Goal: Task Accomplishment & Management: Manage account settings

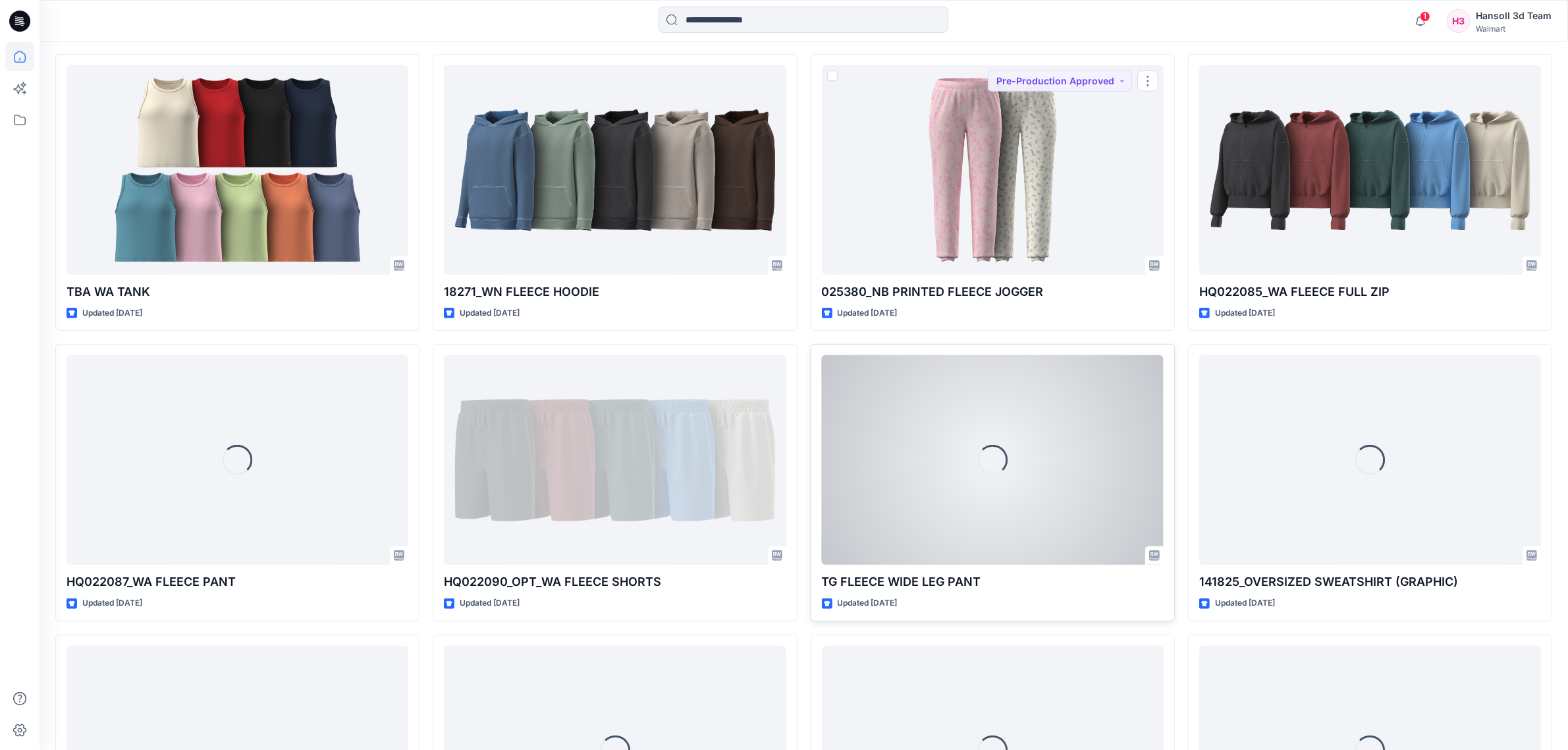
scroll to position [1256, 0]
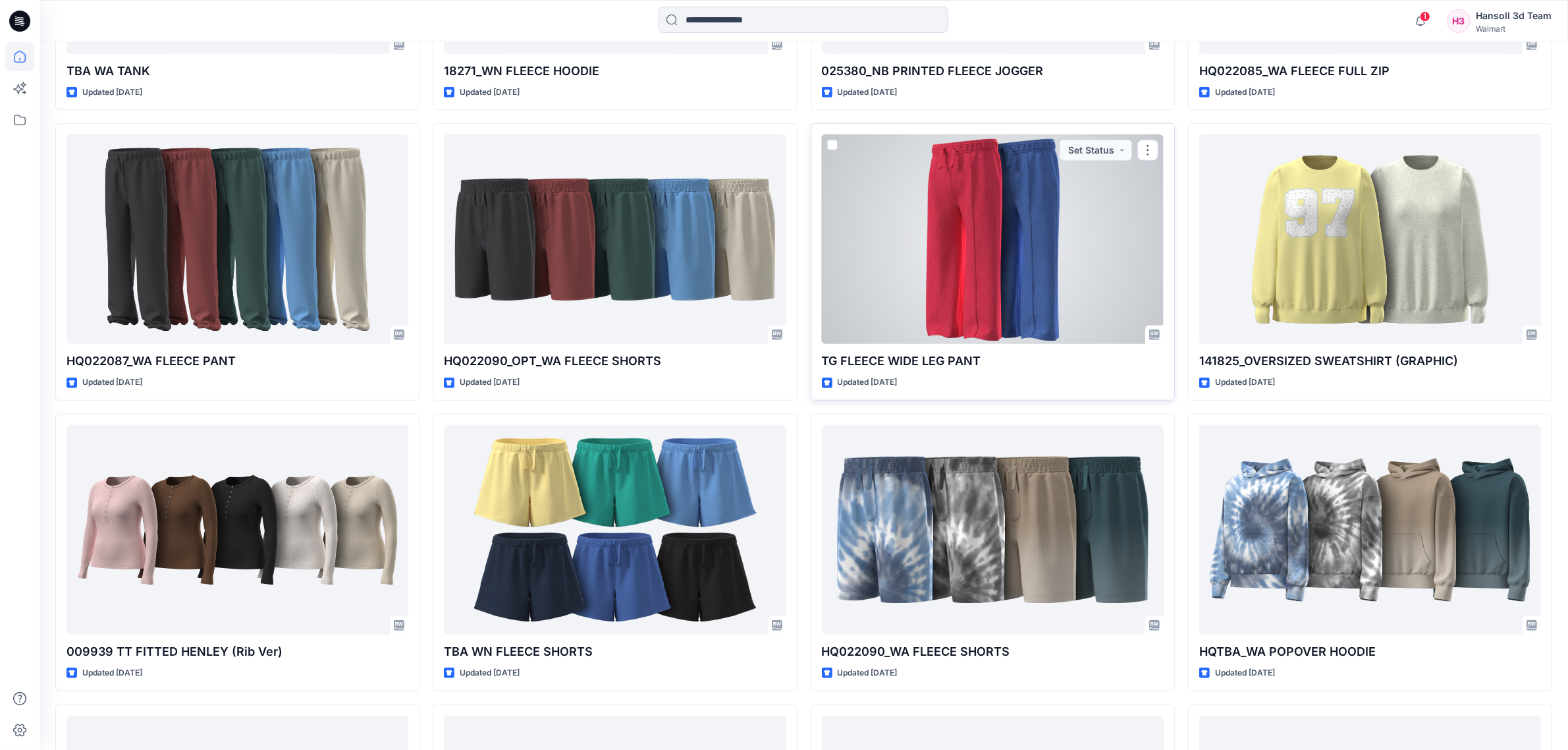
click at [1122, 218] on div at bounding box center [992, 238] width 342 height 210
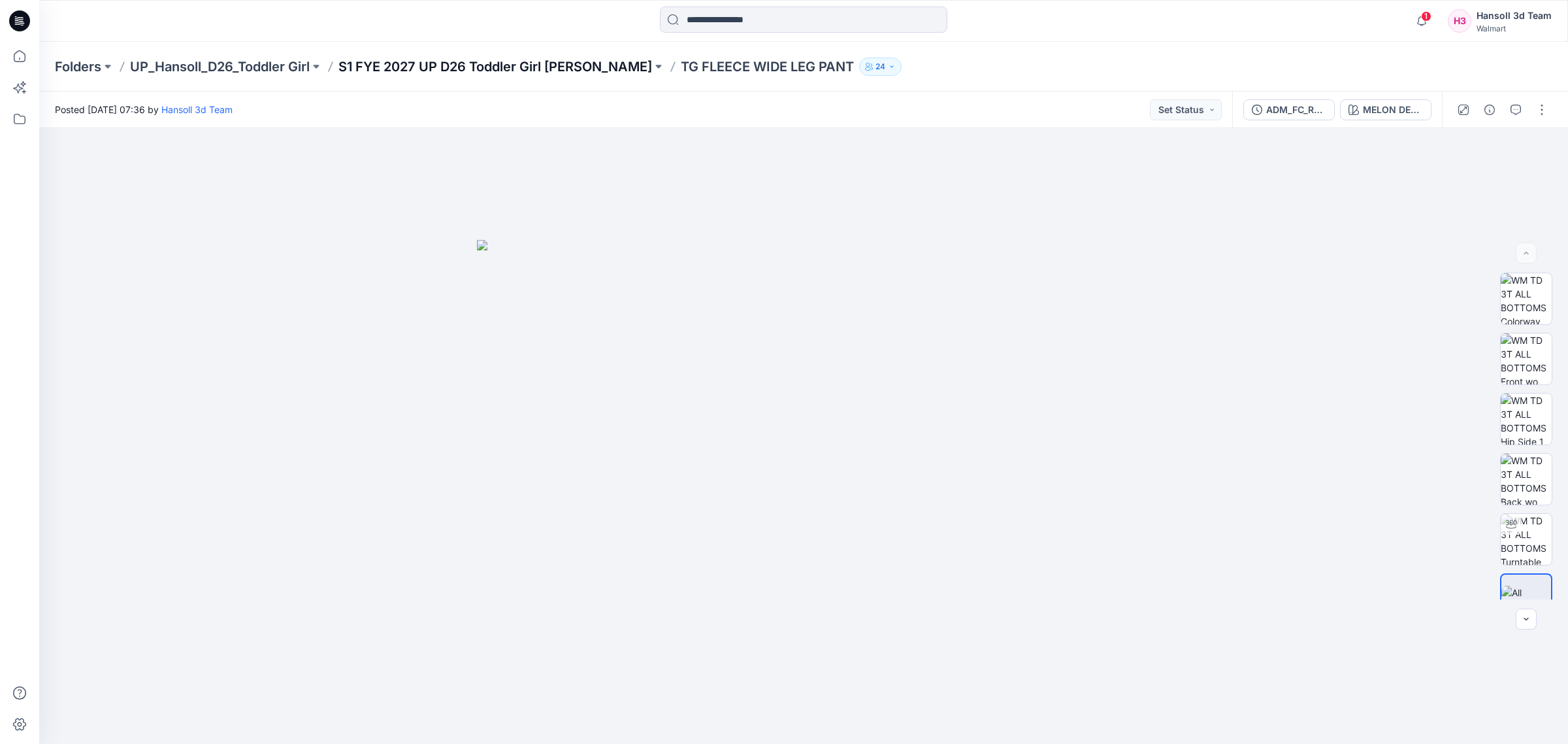
click at [519, 59] on p "S1 FYE 2027 UP D26 Toddler Girl Hansoll" at bounding box center [494, 66] width 313 height 18
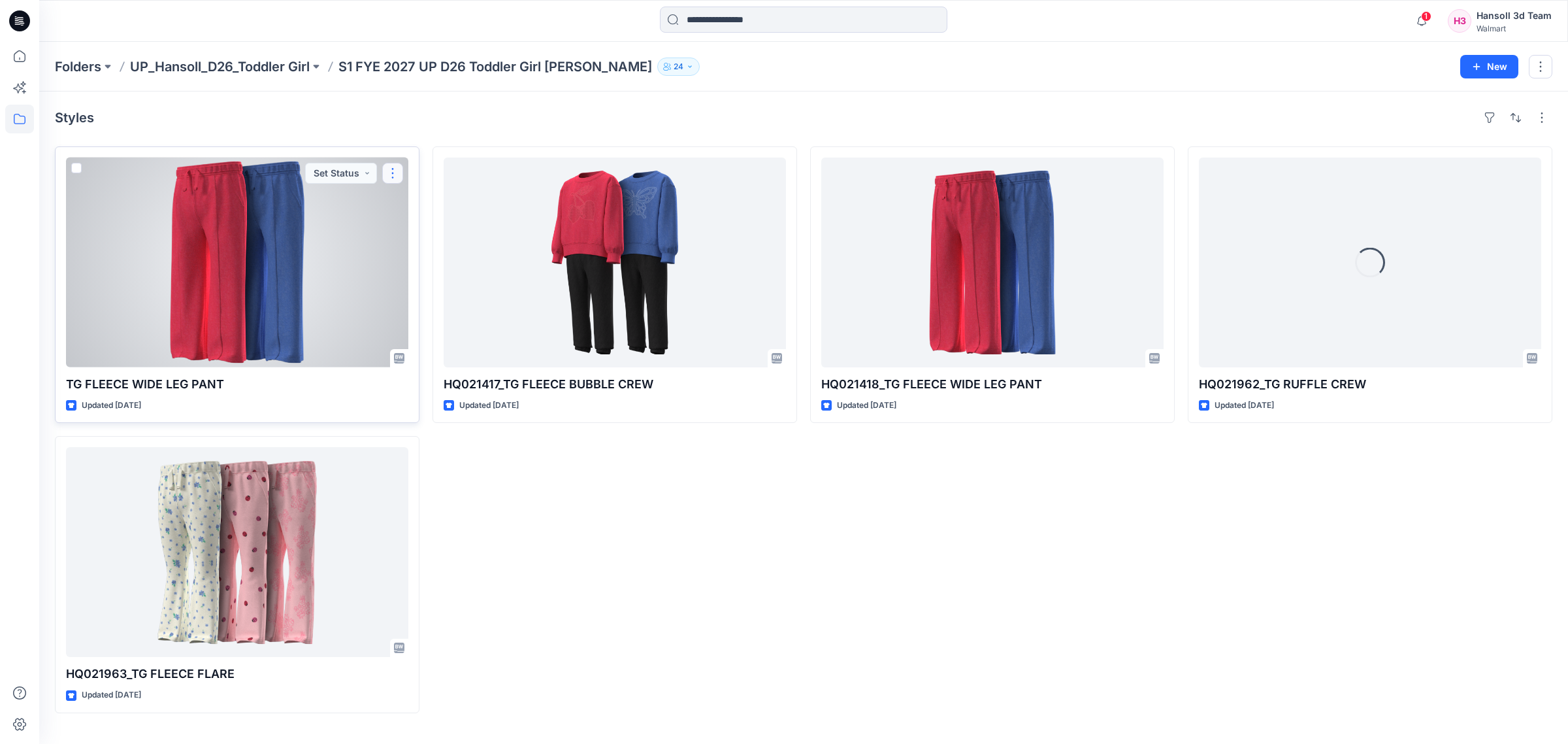
click at [389, 177] on button "button" at bounding box center [393, 173] width 21 height 21
click at [419, 203] on p "Edit" at bounding box center [416, 204] width 16 height 14
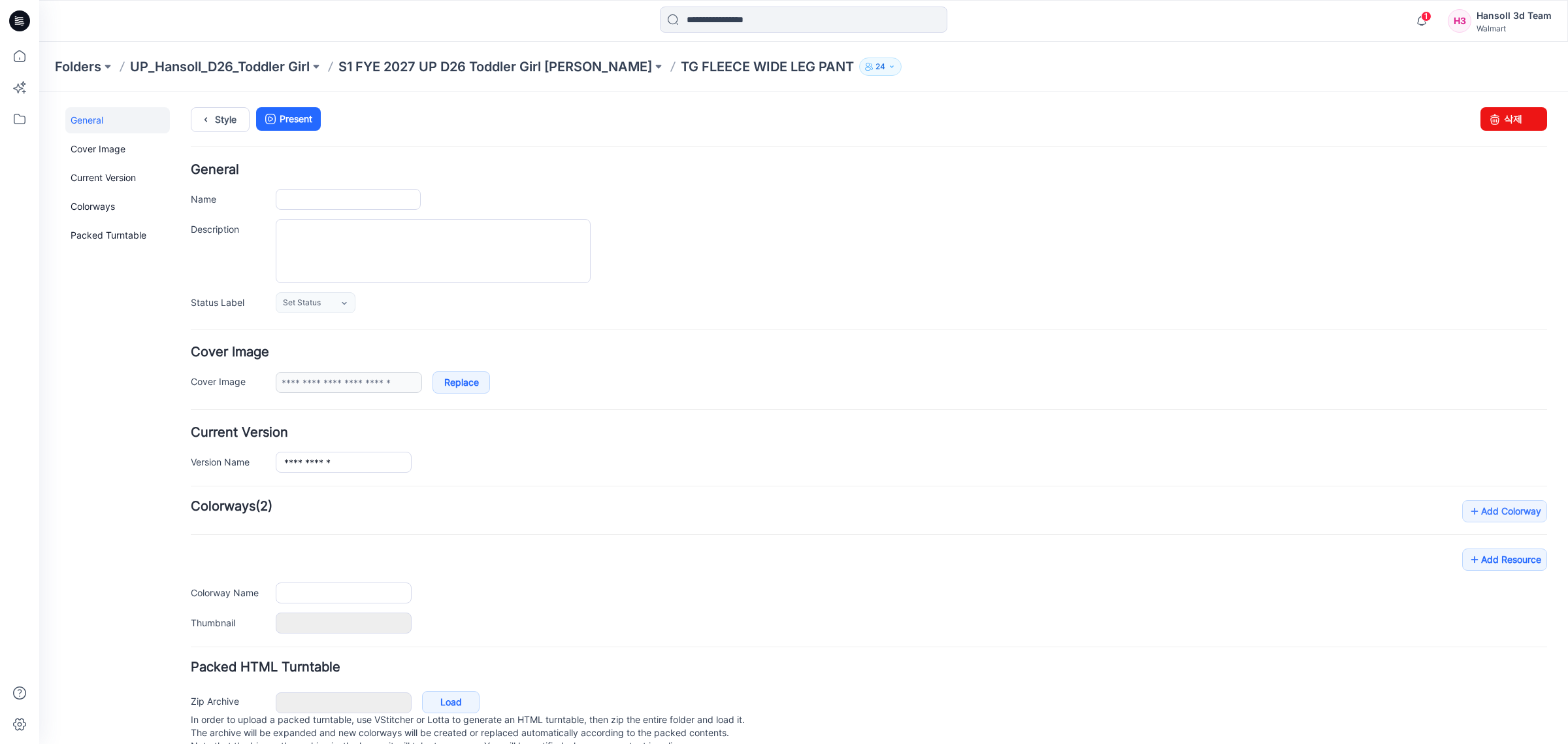
type input "**********"
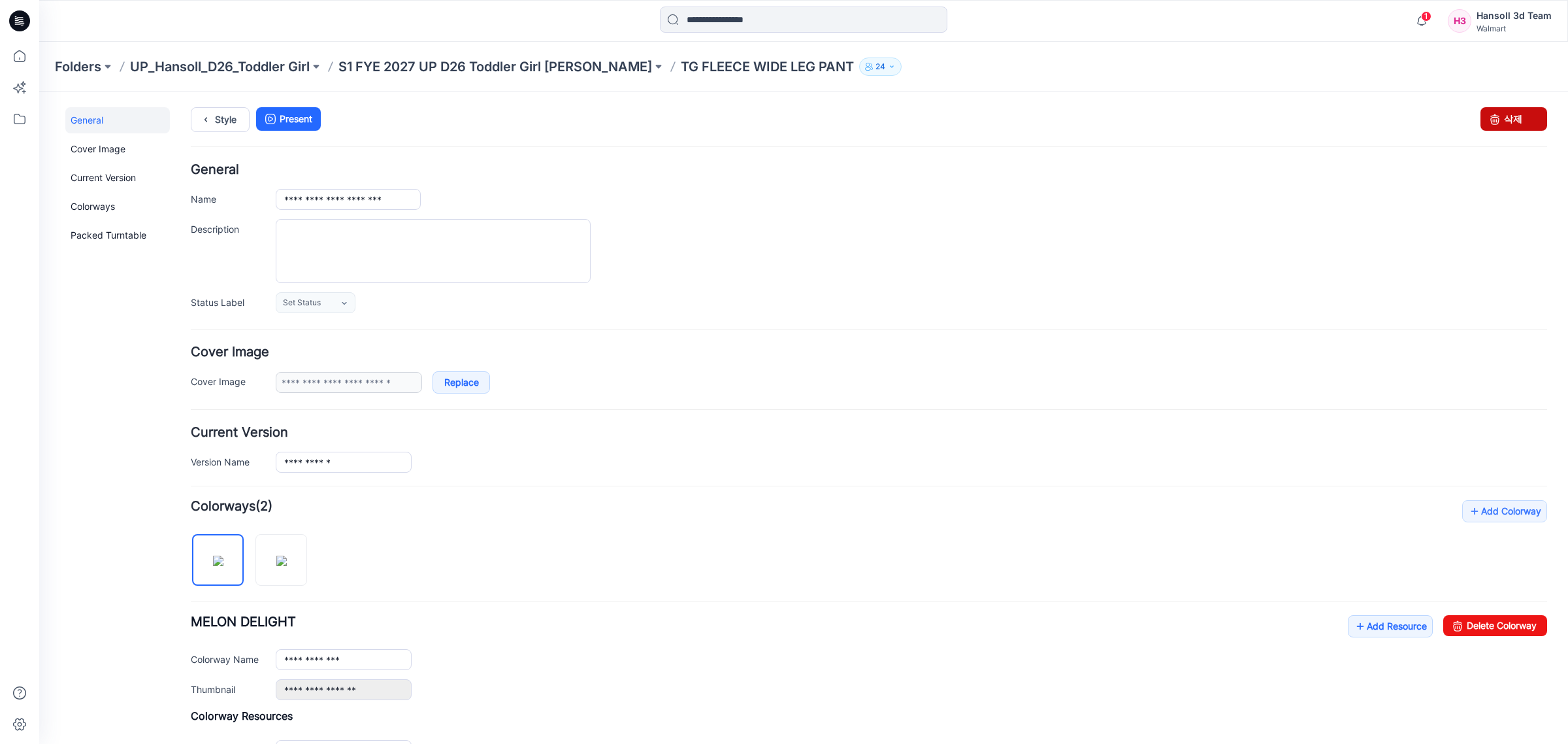
click at [1497, 125] on link "삭제" at bounding box center [1514, 118] width 66 height 23
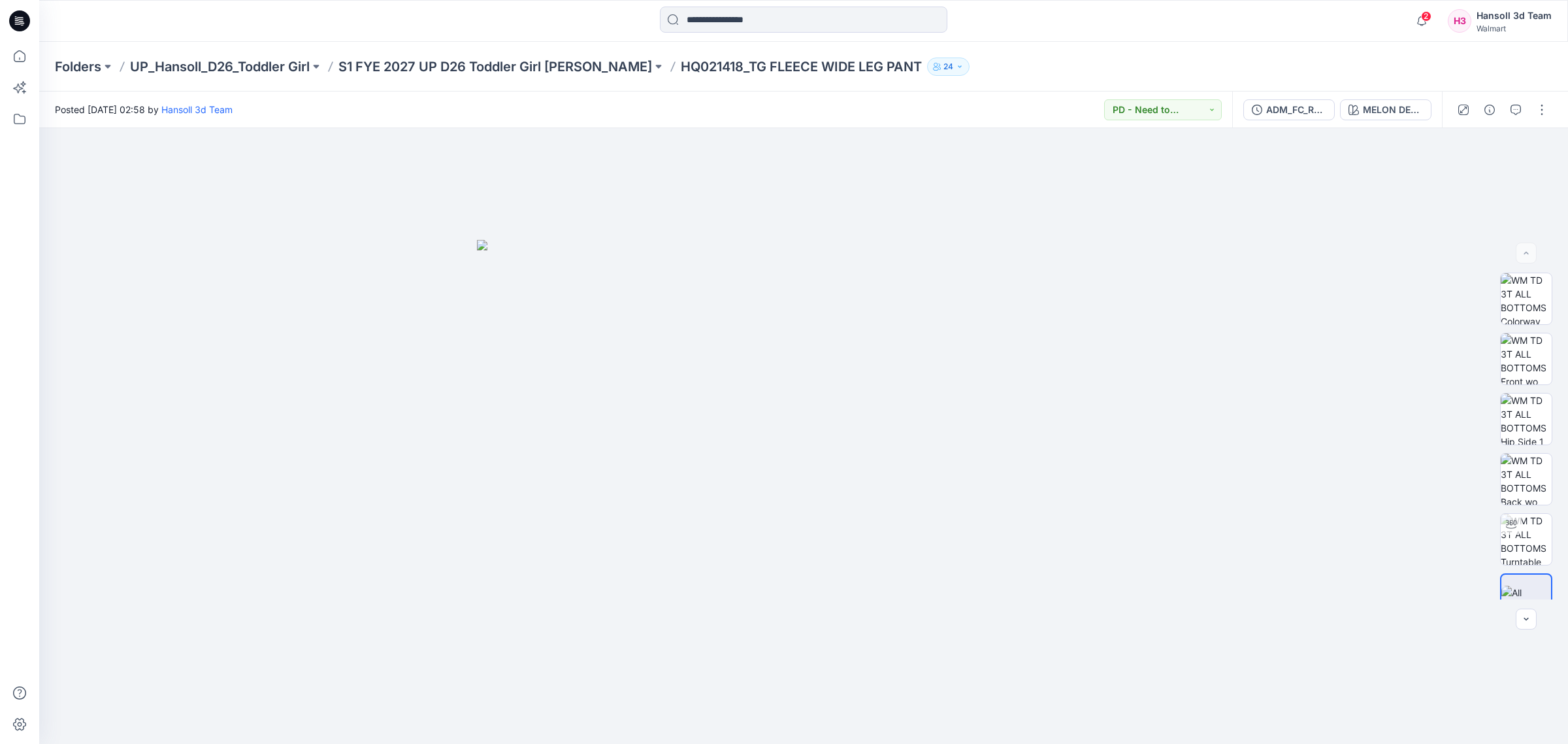
click at [482, 50] on div "Folders UP_Hansoll_D26_Toddler Girl S1 FYE 2027 UP D26 Toddler Girl Hansoll HQ0…" at bounding box center [803, 66] width 1529 height 50
click at [479, 60] on p "S1 FYE 2027 UP D26 Toddler Girl Hansoll" at bounding box center [494, 66] width 313 height 18
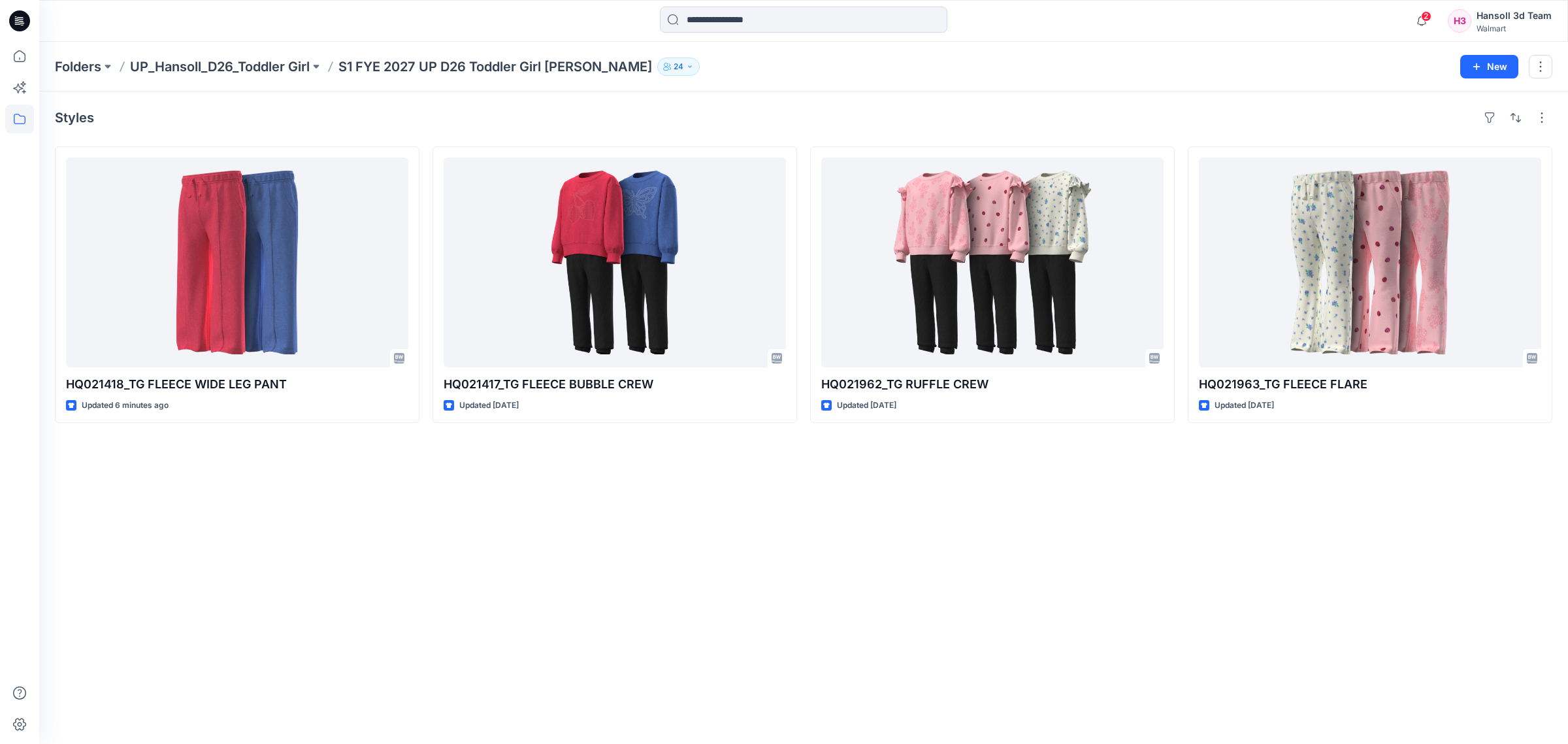
click at [664, 551] on div "Styles HQ021418_TG FLEECE WIDE LEG PANT Updated 6 minutes ago HQ021417_TG FLEEC…" at bounding box center [803, 418] width 1529 height 653
